Goal: Navigation & Orientation: Find specific page/section

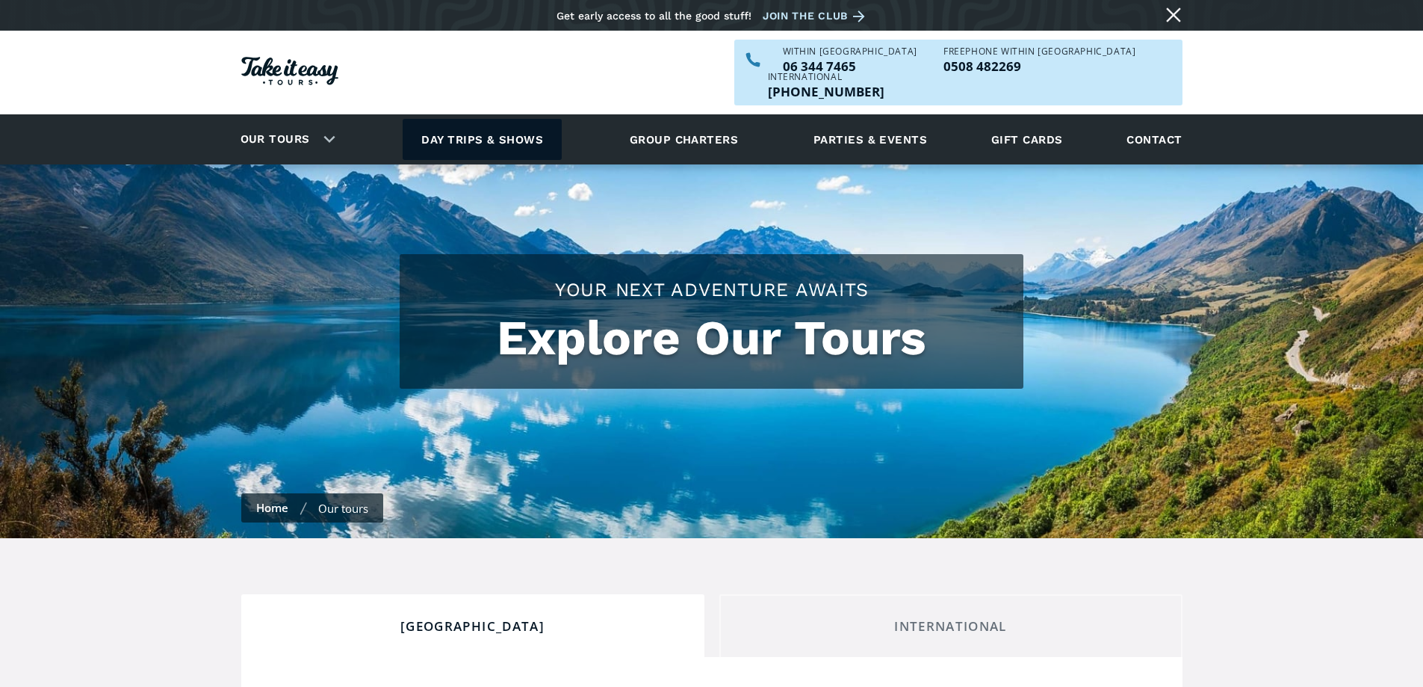
click at [492, 119] on link "Day trips & shows" at bounding box center [482, 139] width 159 height 41
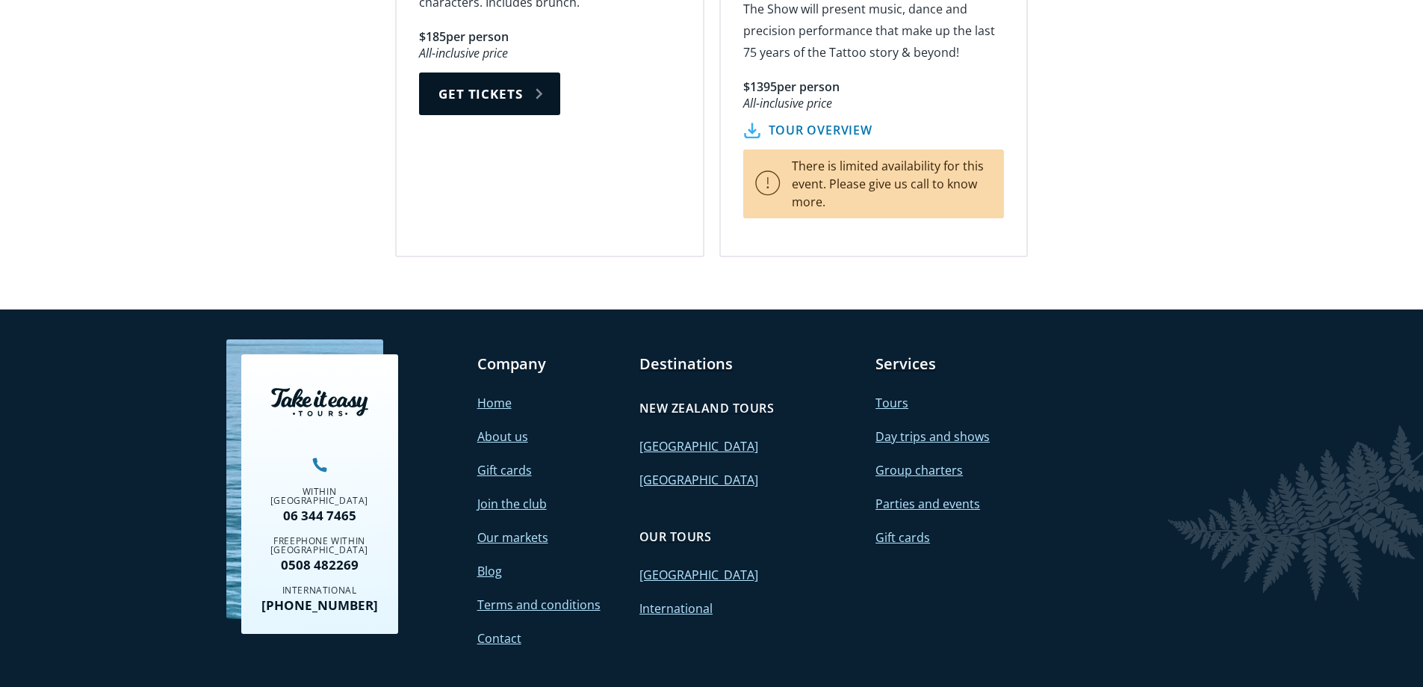
scroll to position [2838, 0]
